Goal: Task Accomplishment & Management: Manage account settings

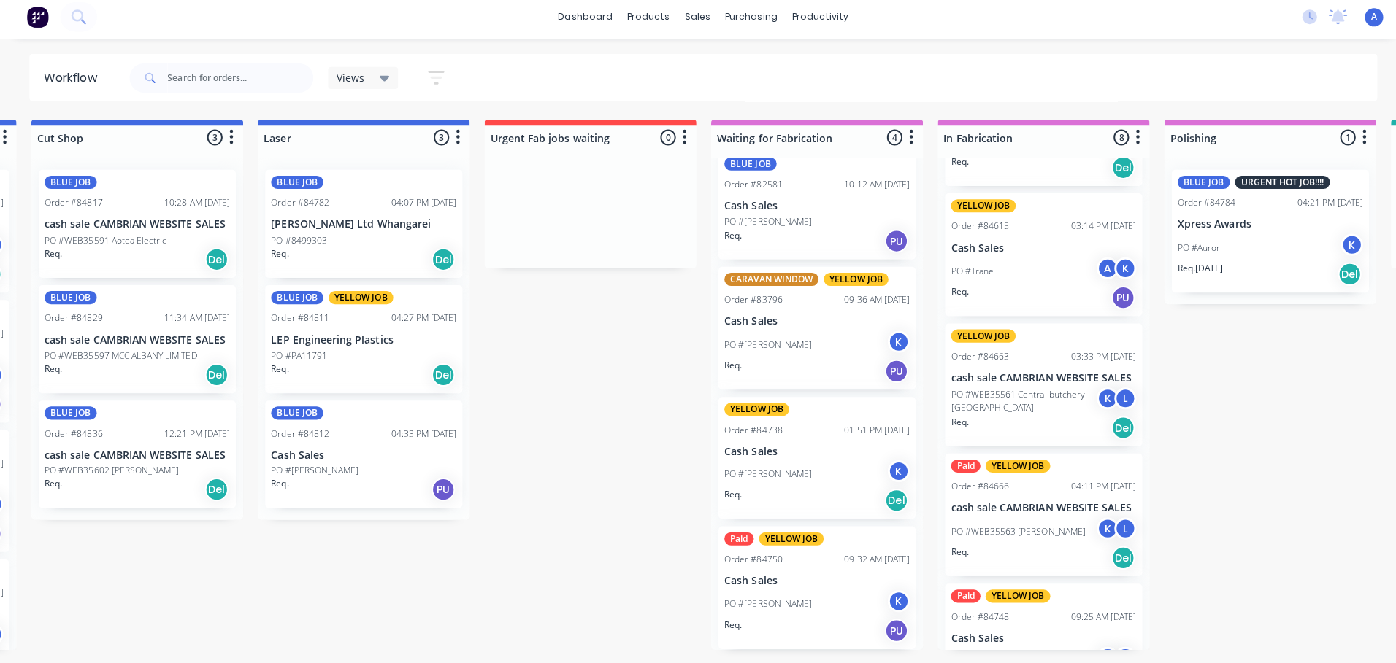
scroll to position [547, 0]
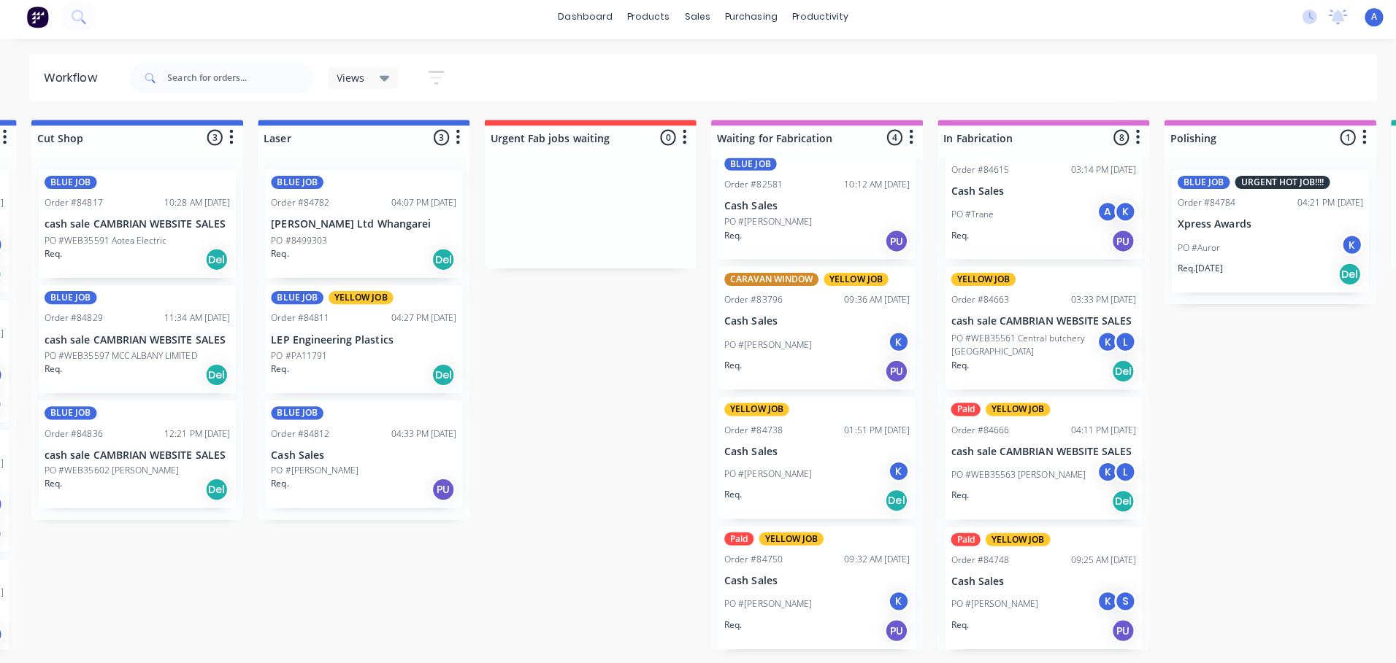
click at [1040, 564] on div "Order #84748 09:25 AM [DATE]" at bounding box center [1036, 561] width 184 height 13
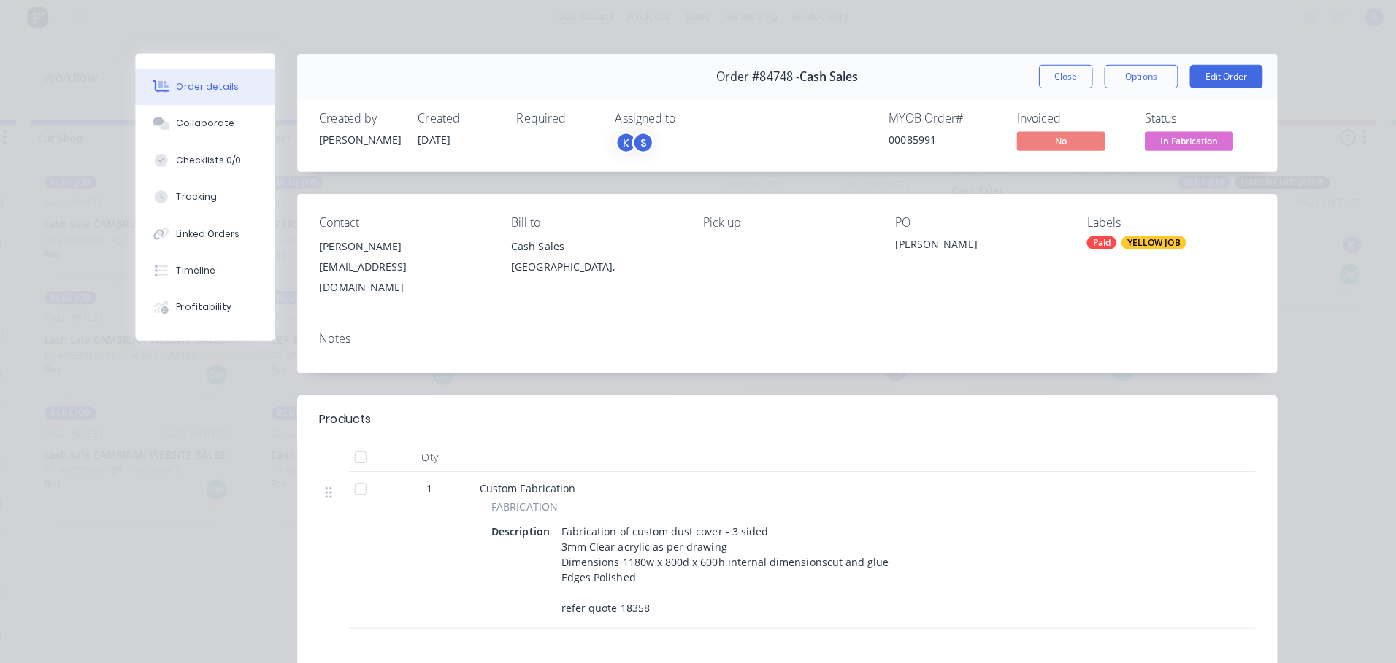
click at [1195, 147] on span "In Fabrication" at bounding box center [1180, 145] width 88 height 18
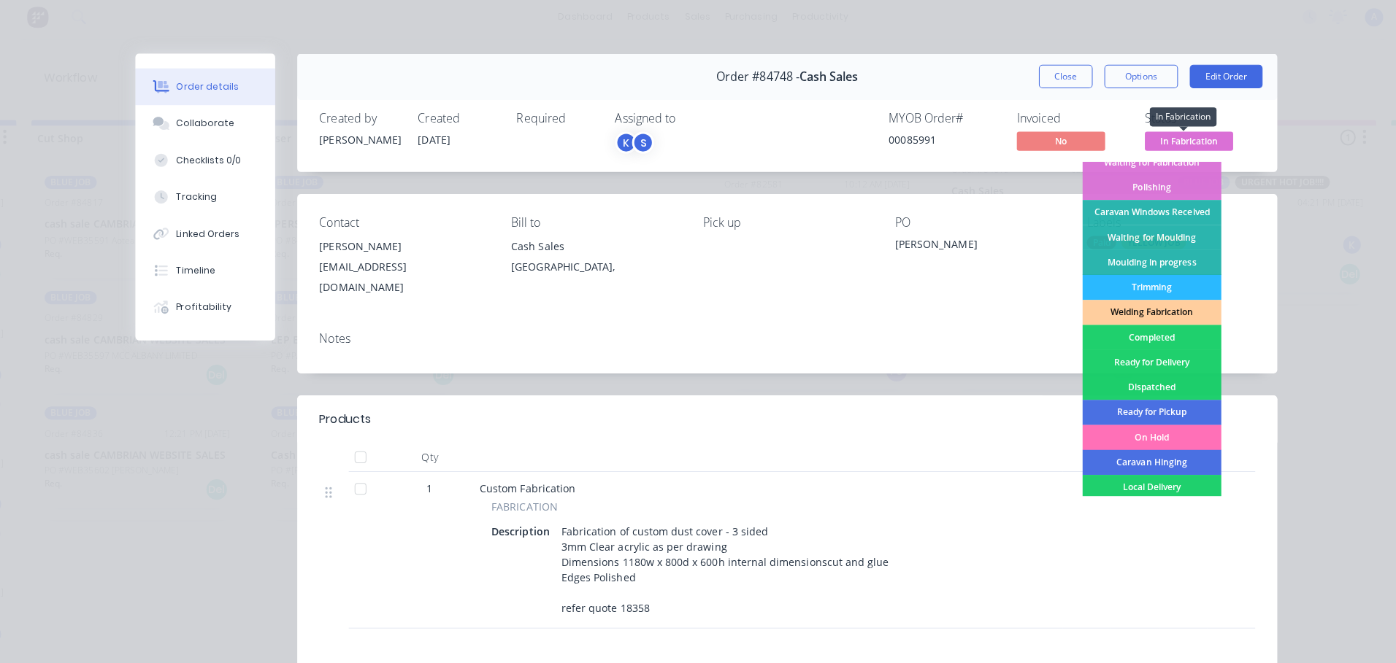
scroll to position [188, 0]
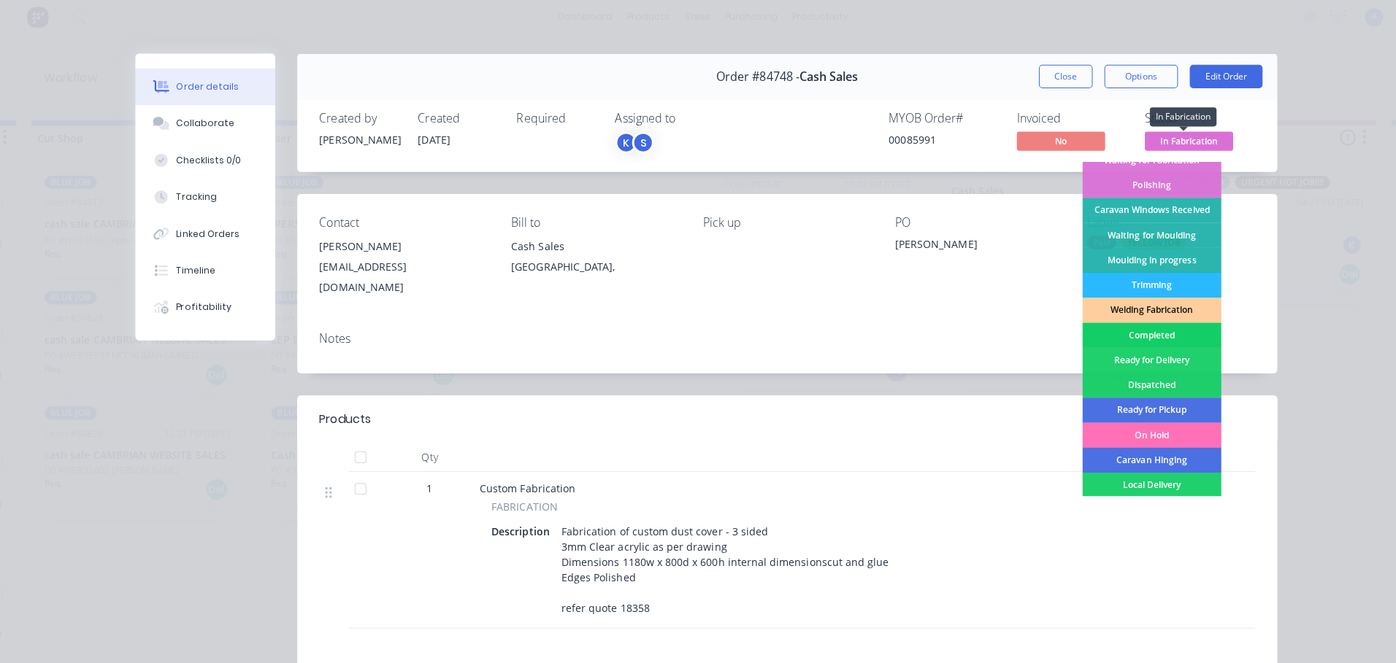
click at [1152, 338] on div "Completed" at bounding box center [1143, 338] width 138 height 25
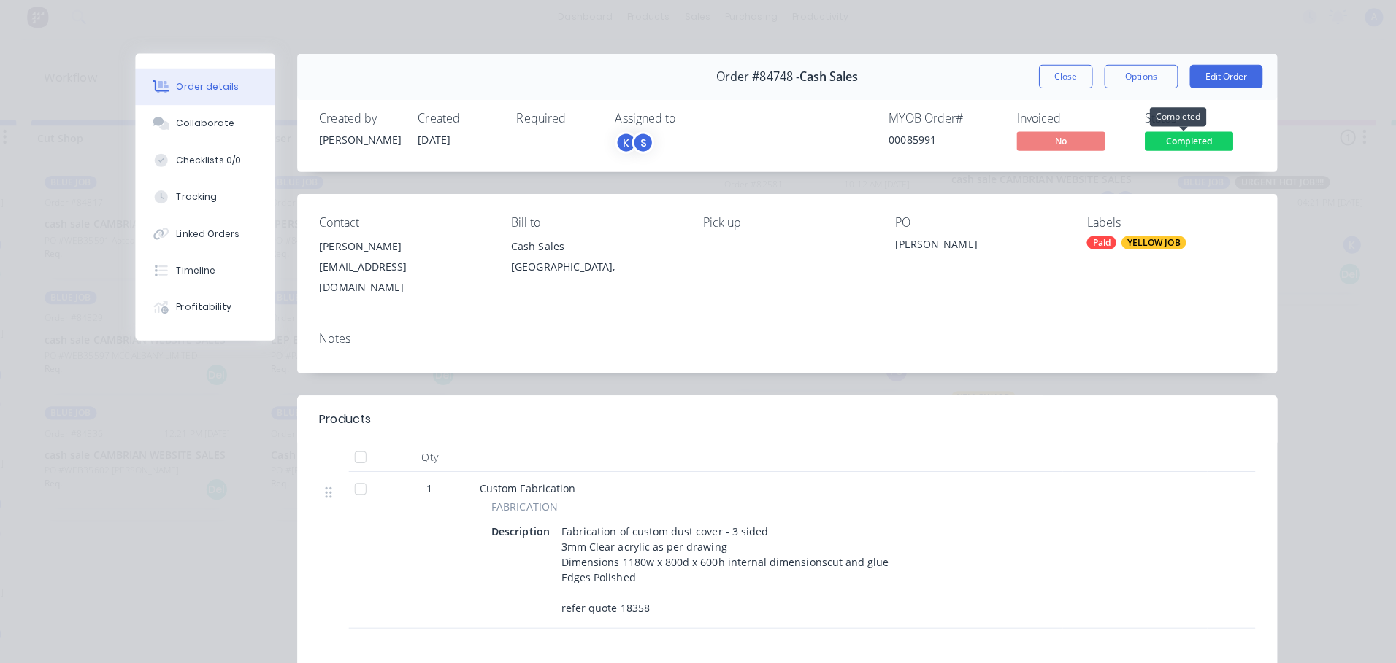
scroll to position [418, 0]
click at [1053, 81] on button "Close" at bounding box center [1057, 80] width 53 height 23
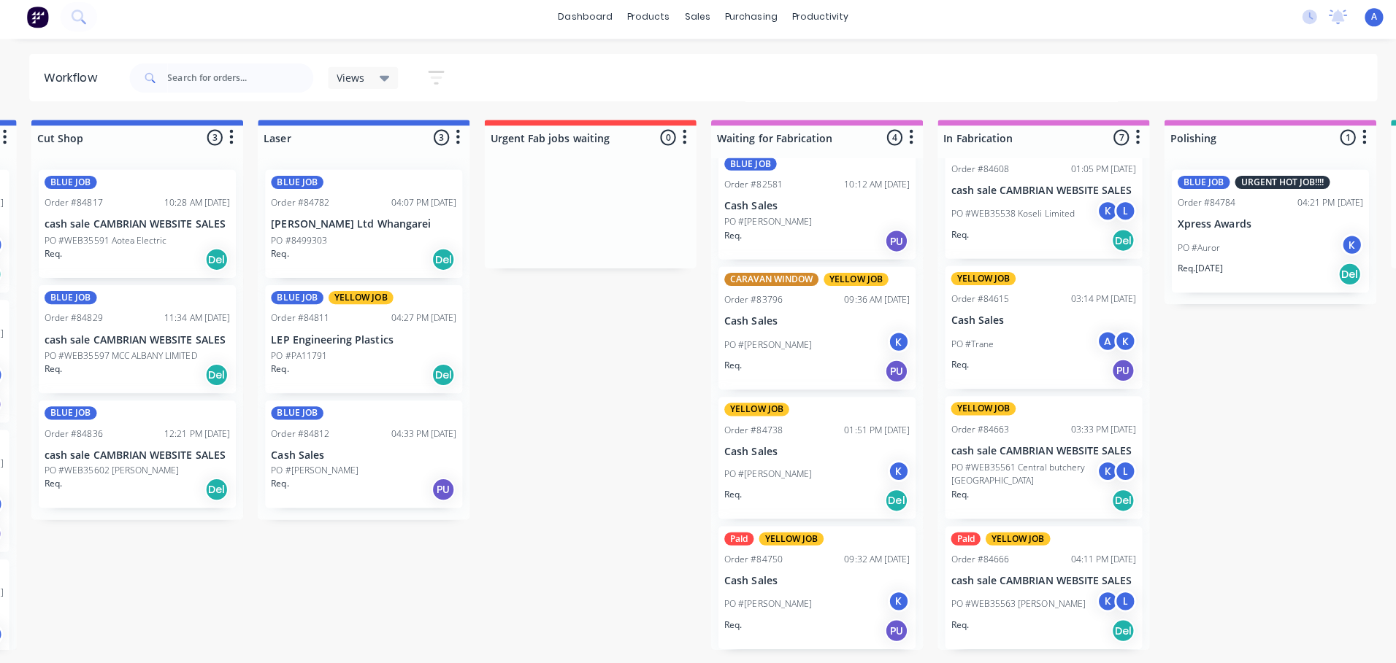
click at [881, 595] on div "K" at bounding box center [892, 602] width 22 height 22
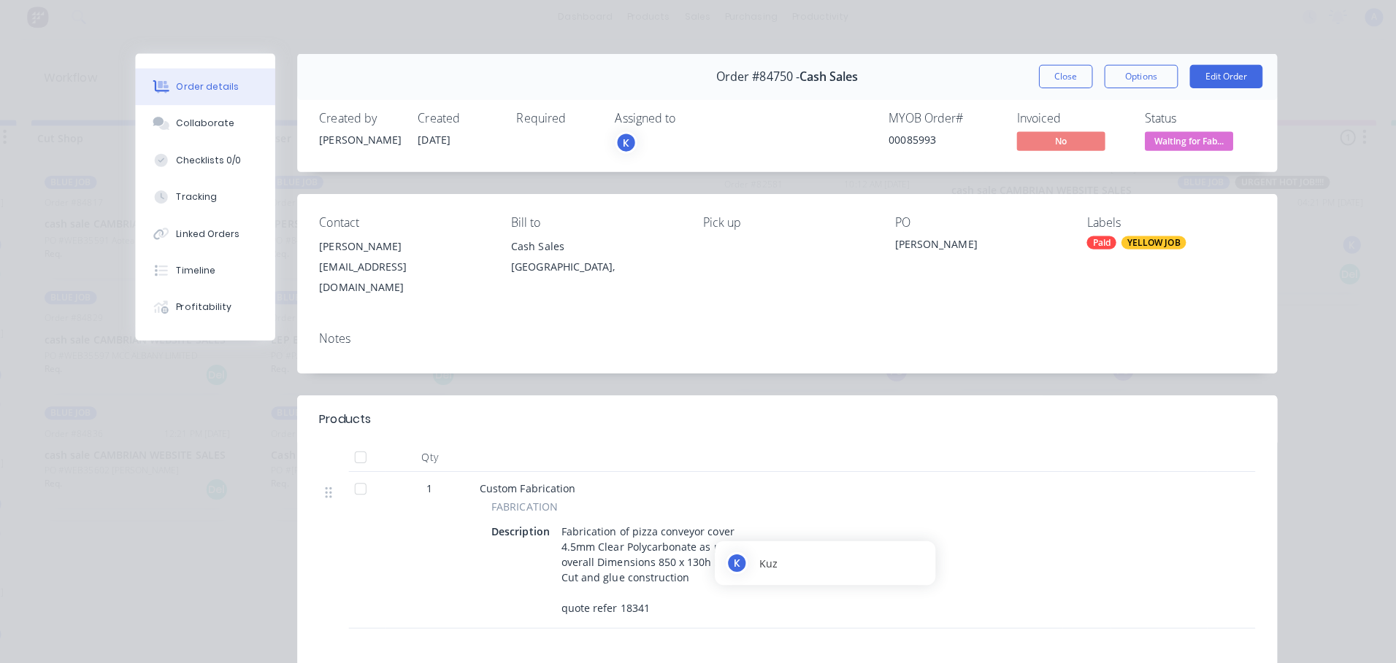
click at [615, 147] on div "K" at bounding box center [621, 147] width 22 height 22
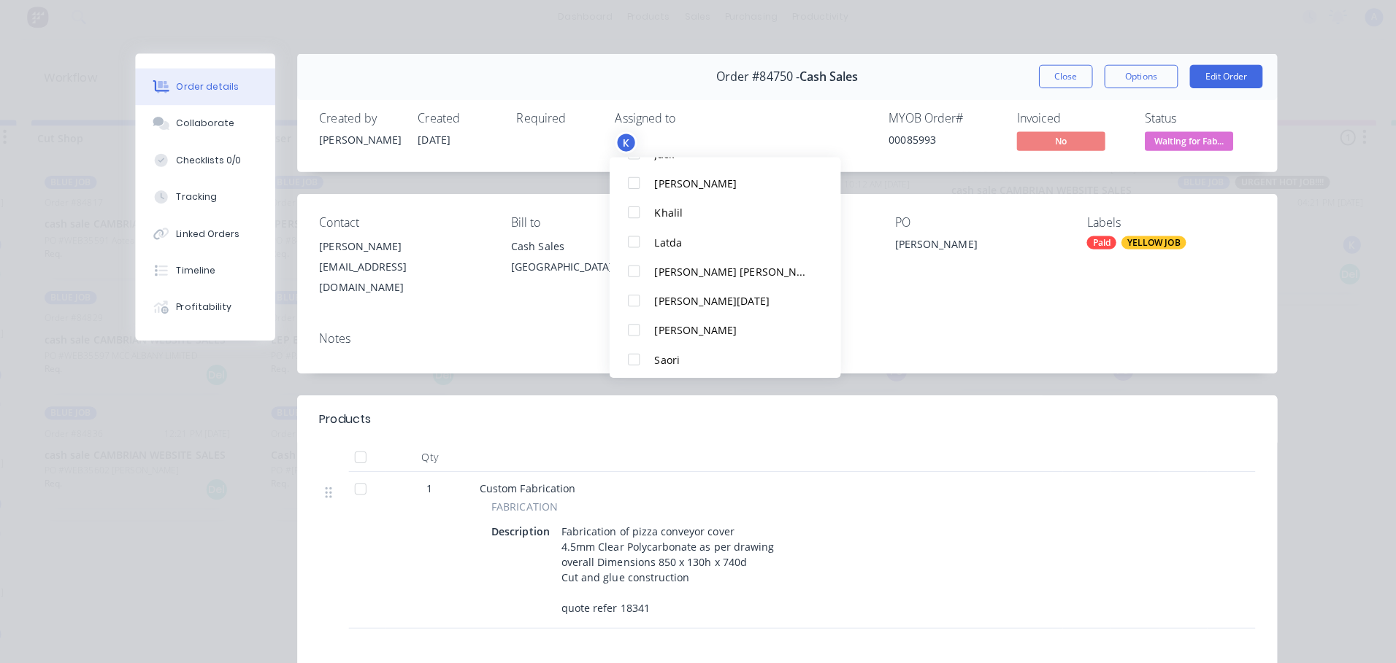
scroll to position [248, 0]
click at [631, 356] on div at bounding box center [629, 358] width 29 height 29
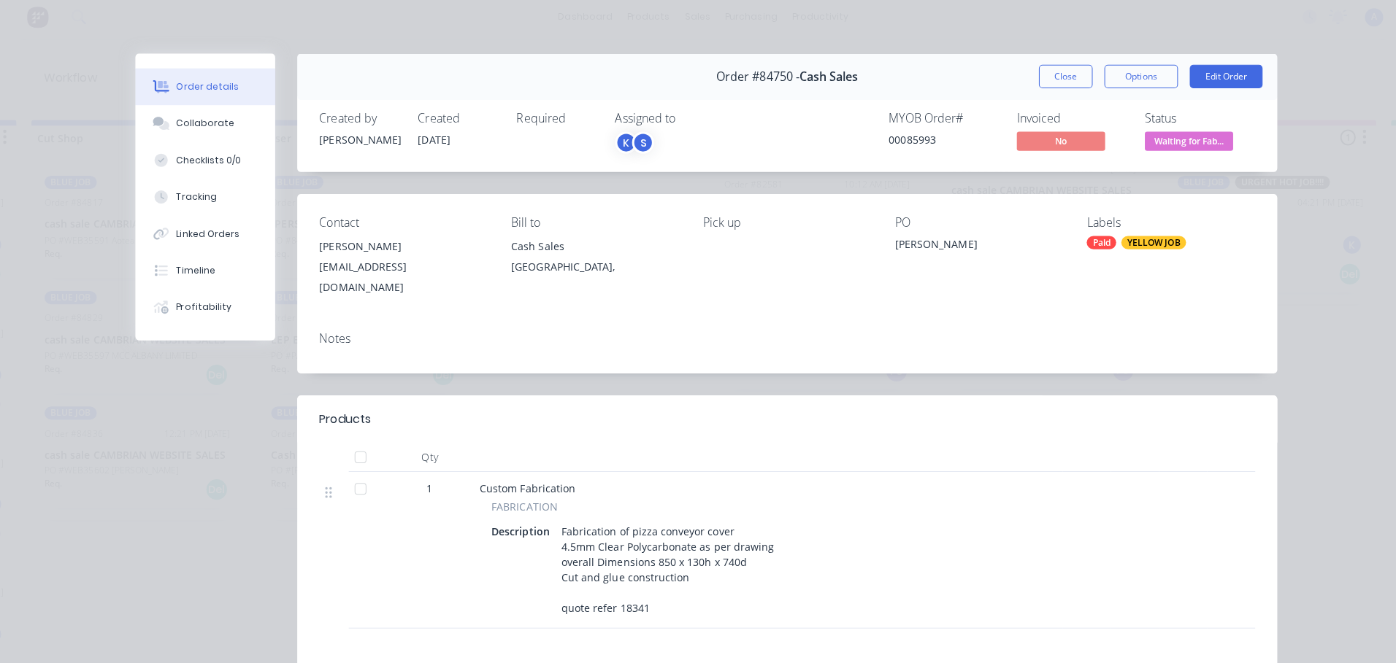
click at [1206, 152] on span "Waiting for Fab..." at bounding box center [1180, 145] width 88 height 18
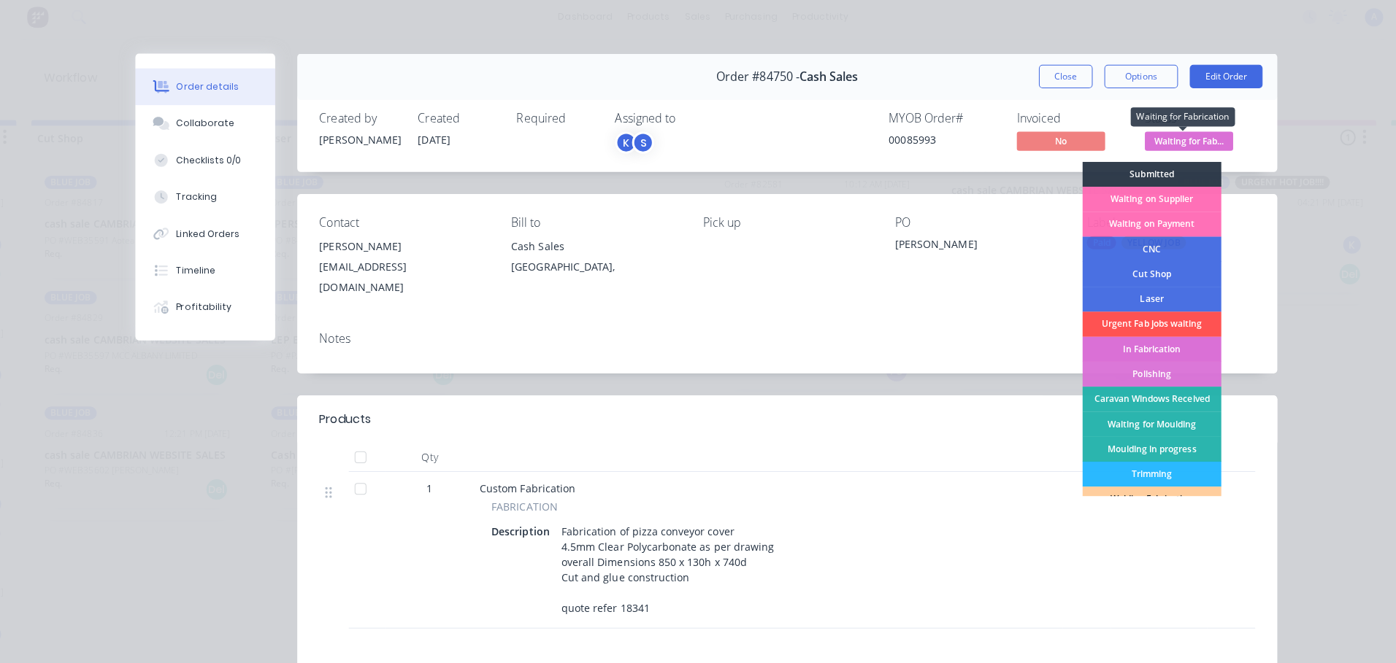
click at [1171, 353] on div "In Fabrication" at bounding box center [1143, 351] width 138 height 25
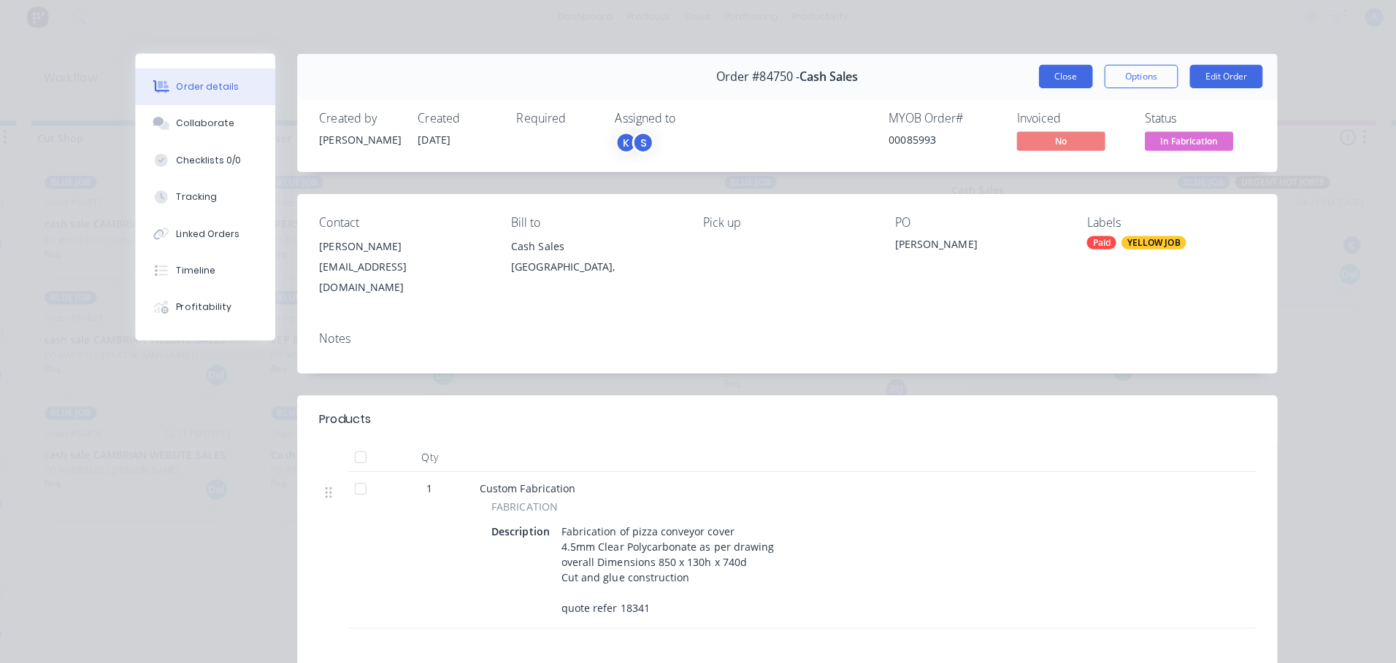
click at [1056, 81] on button "Close" at bounding box center [1057, 80] width 53 height 23
